Goal: Task Accomplishment & Management: Complete application form

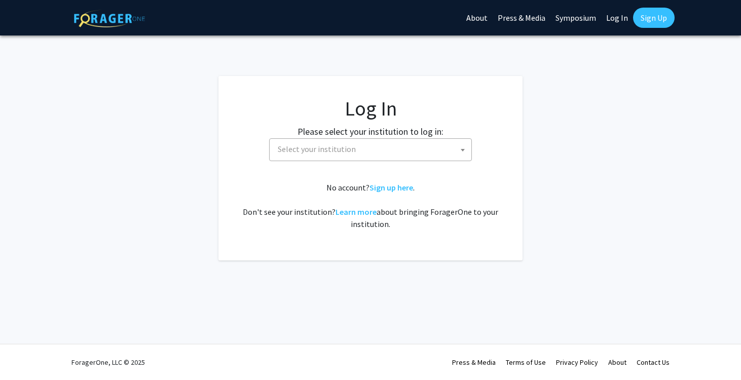
select select
click at [402, 155] on span "Select your institution" at bounding box center [373, 149] width 198 height 21
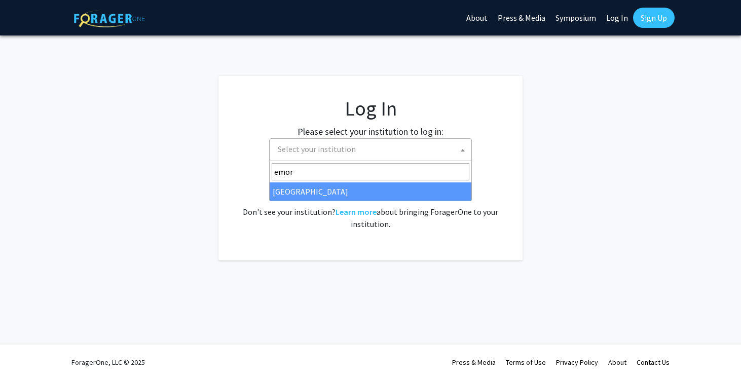
type input "emor"
select select "12"
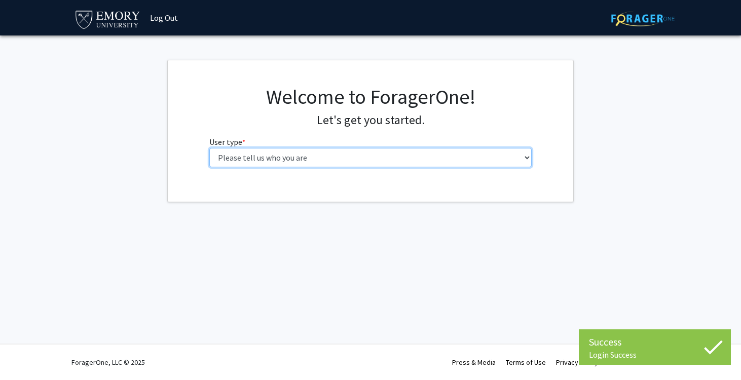
click at [307, 158] on select "Please tell us who you are Undergraduate Student Master's Student Doctoral Cand…" at bounding box center [370, 157] width 323 height 19
select select "1: undergrad"
click at [209, 148] on select "Please tell us who you are Undergraduate Student Master's Student Doctoral Cand…" at bounding box center [370, 157] width 323 height 19
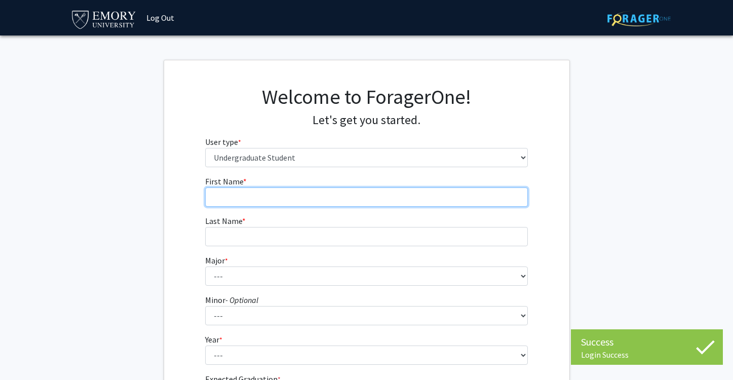
click at [406, 201] on input "First Name * required" at bounding box center [366, 196] width 323 height 19
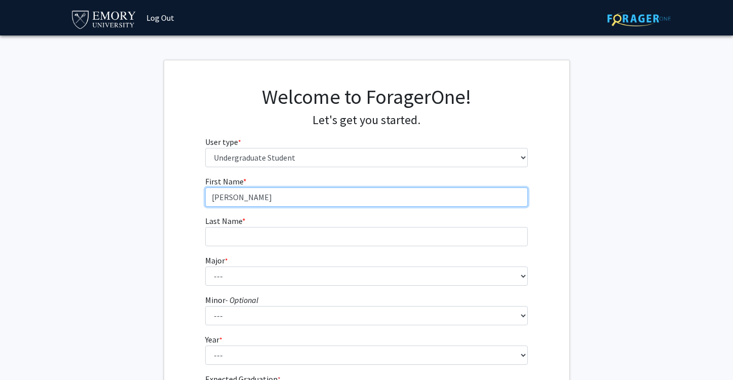
type input "[PERSON_NAME]"
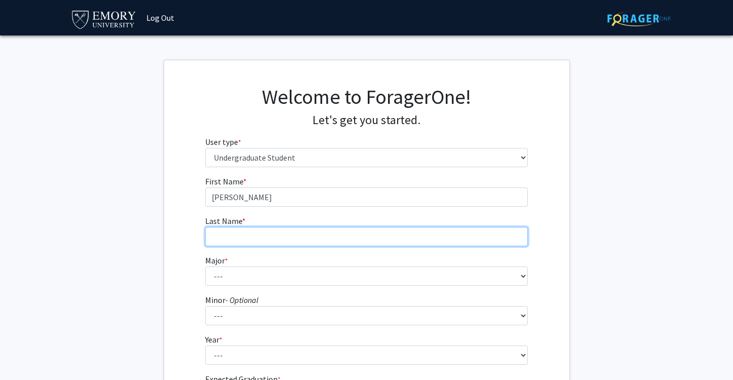
click at [368, 235] on input "Last Name * required" at bounding box center [366, 236] width 323 height 19
type input "Hall"
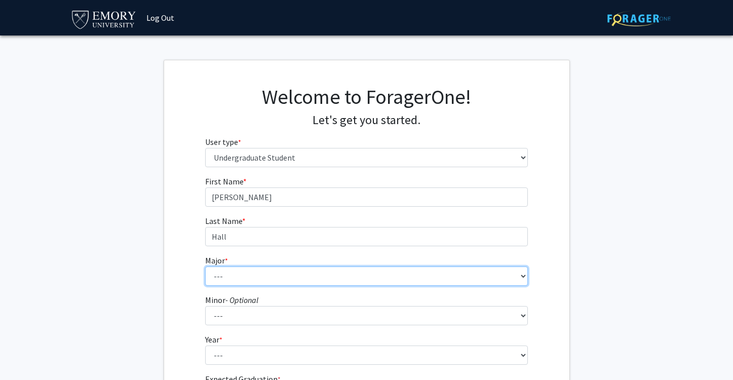
click at [319, 281] on select "--- Accounting African American Studies African Studies American Studies Analyt…" at bounding box center [366, 275] width 323 height 19
select select "12: 973"
click at [205, 266] on select "--- Accounting African American Studies African Studies American Studies Analyt…" at bounding box center [366, 275] width 323 height 19
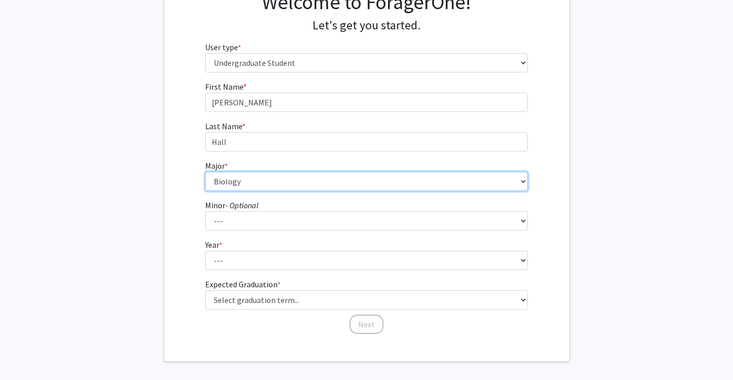
scroll to position [110, 0]
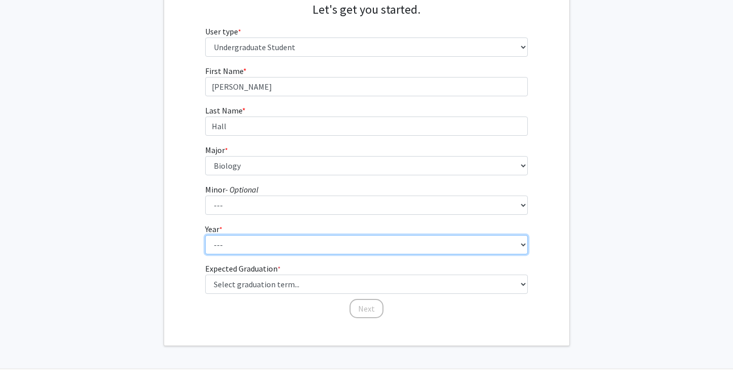
click at [266, 239] on select "--- First-year Sophomore Junior Senior Postbaccalaureate Certificate" at bounding box center [366, 244] width 323 height 19
select select "1: first-year"
click at [205, 235] on select "--- First-year Sophomore Junior Senior Postbaccalaureate Certificate" at bounding box center [366, 244] width 323 height 19
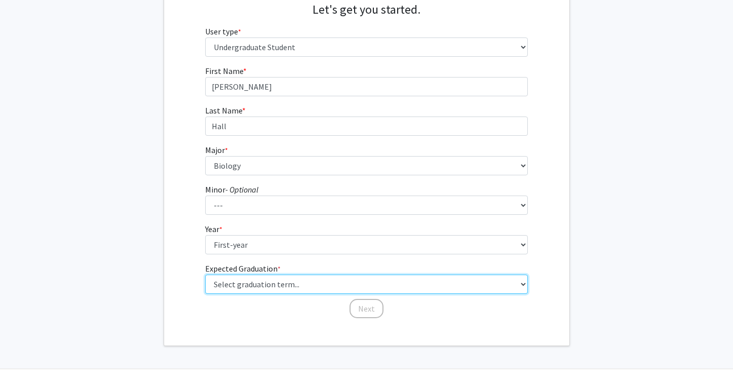
click at [253, 284] on select "Select graduation term... Spring 2025 Summer 2025 Fall 2025 Winter 2025 Spring …" at bounding box center [366, 284] width 323 height 19
select select "17: spring_2029"
click at [205, 275] on select "Select graduation term... Spring 2025 Summer 2025 Fall 2025 Winter 2025 Spring …" at bounding box center [366, 284] width 323 height 19
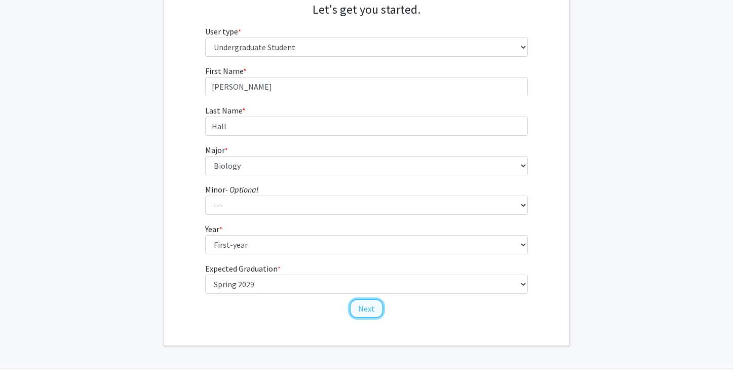
click at [370, 309] on button "Next" at bounding box center [366, 308] width 34 height 19
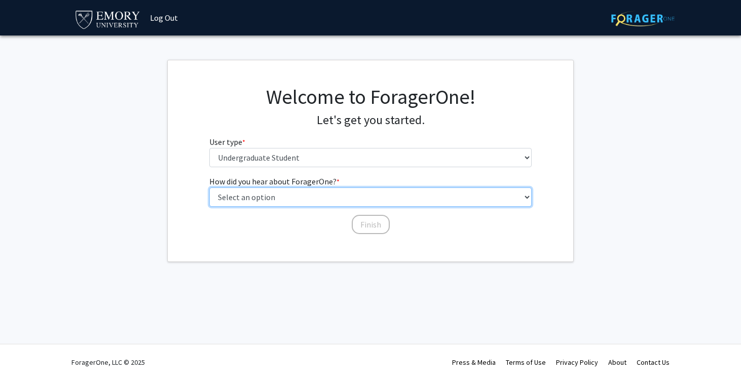
click at [311, 200] on select "Select an option Peer/student recommendation Faculty/staff recommendation Unive…" at bounding box center [370, 196] width 323 height 19
select select "3: university_website"
click at [209, 187] on select "Select an option Peer/student recommendation Faculty/staff recommendation Unive…" at bounding box center [370, 196] width 323 height 19
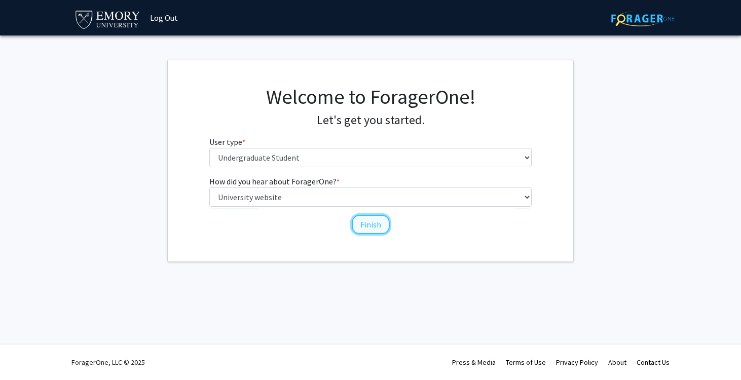
click at [363, 226] on button "Finish" at bounding box center [371, 224] width 38 height 19
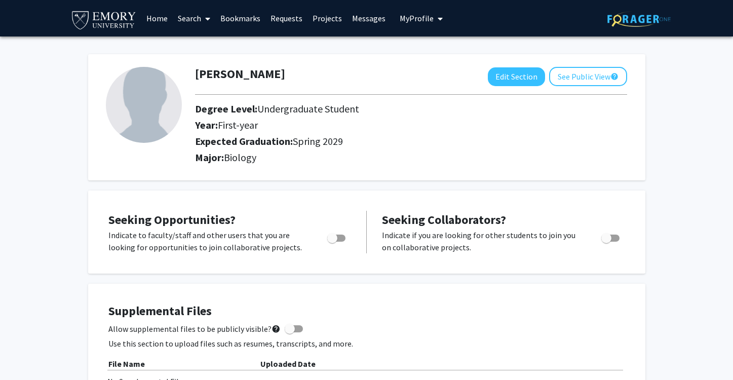
click at [319, 19] on link "Projects" at bounding box center [327, 18] width 40 height 35
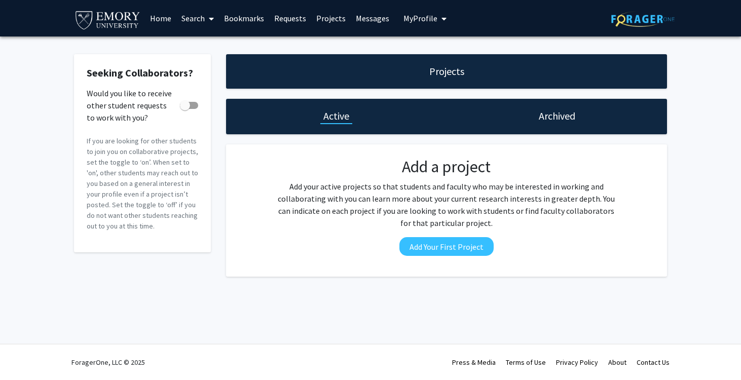
click at [203, 20] on link "Search" at bounding box center [197, 18] width 43 height 35
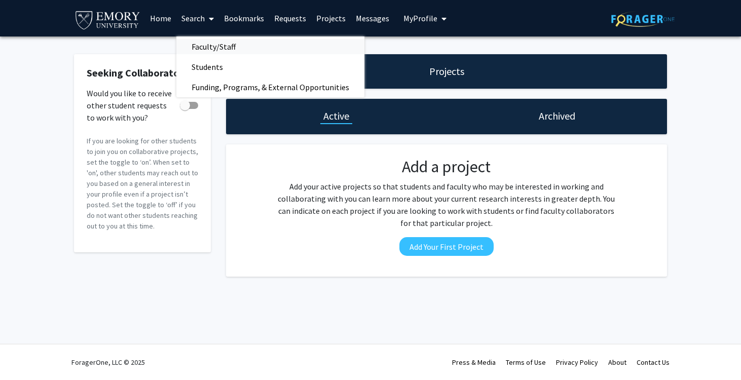
click at [193, 47] on span "Faculty/Staff" at bounding box center [213, 46] width 74 height 20
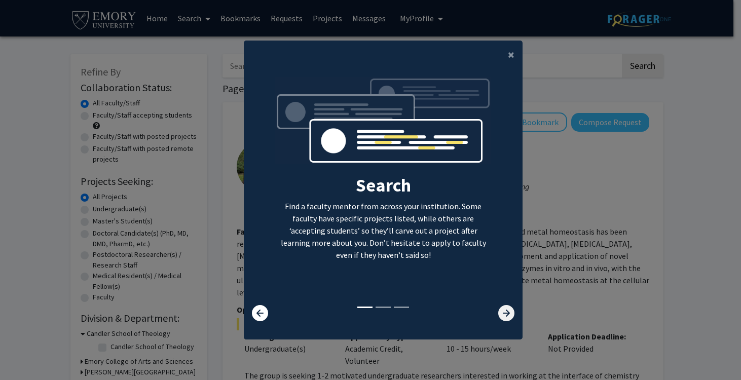
click at [510, 309] on icon at bounding box center [506, 313] width 16 height 16
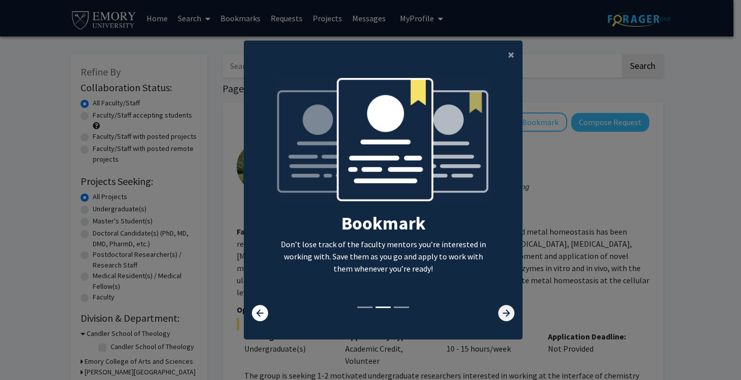
click at [508, 309] on icon at bounding box center [506, 313] width 16 height 16
click at [504, 309] on icon at bounding box center [506, 313] width 16 height 16
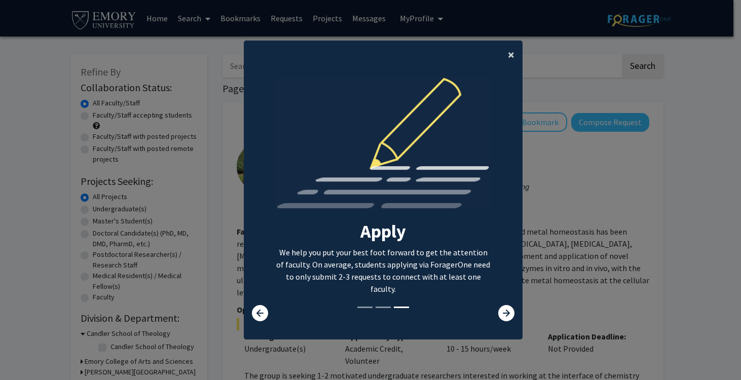
click at [508, 55] on span "×" at bounding box center [511, 55] width 7 height 16
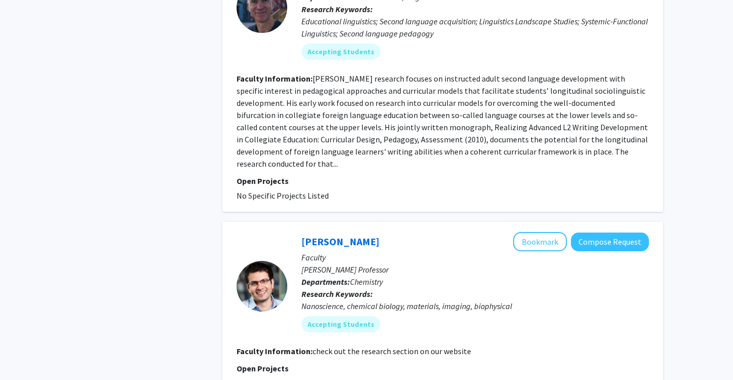
scroll to position [3275, 0]
